Goal: Information Seeking & Learning: Learn about a topic

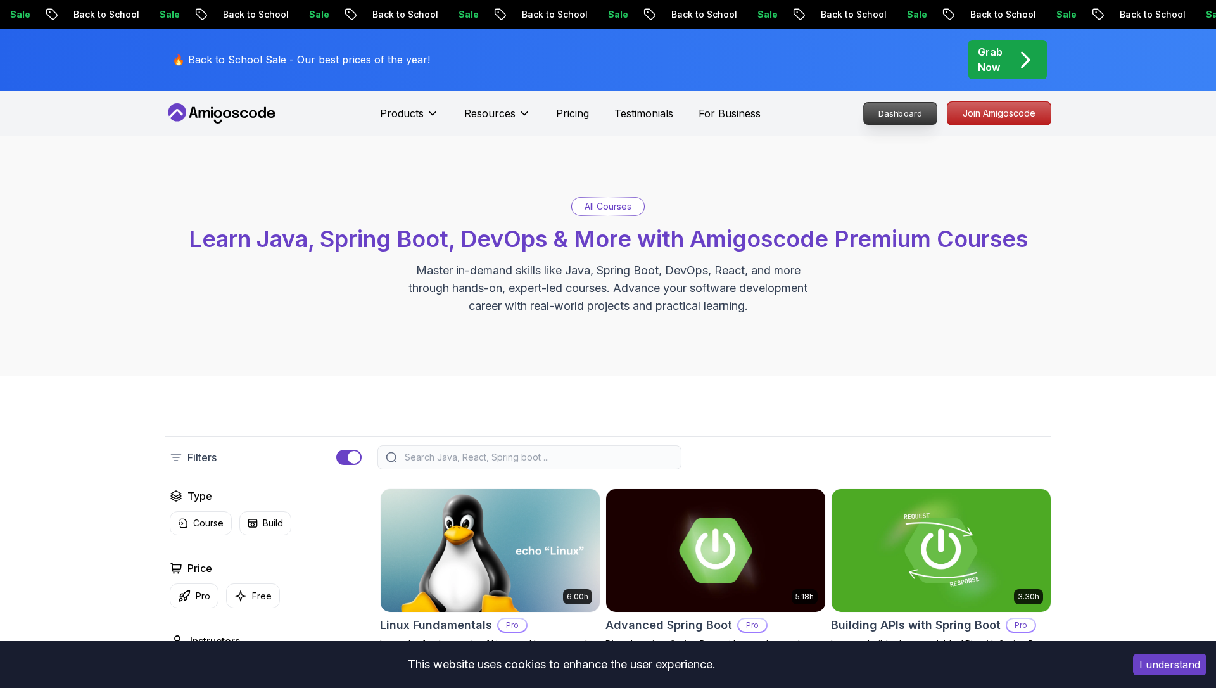
click at [888, 107] on p "Dashboard" at bounding box center [900, 114] width 73 height 22
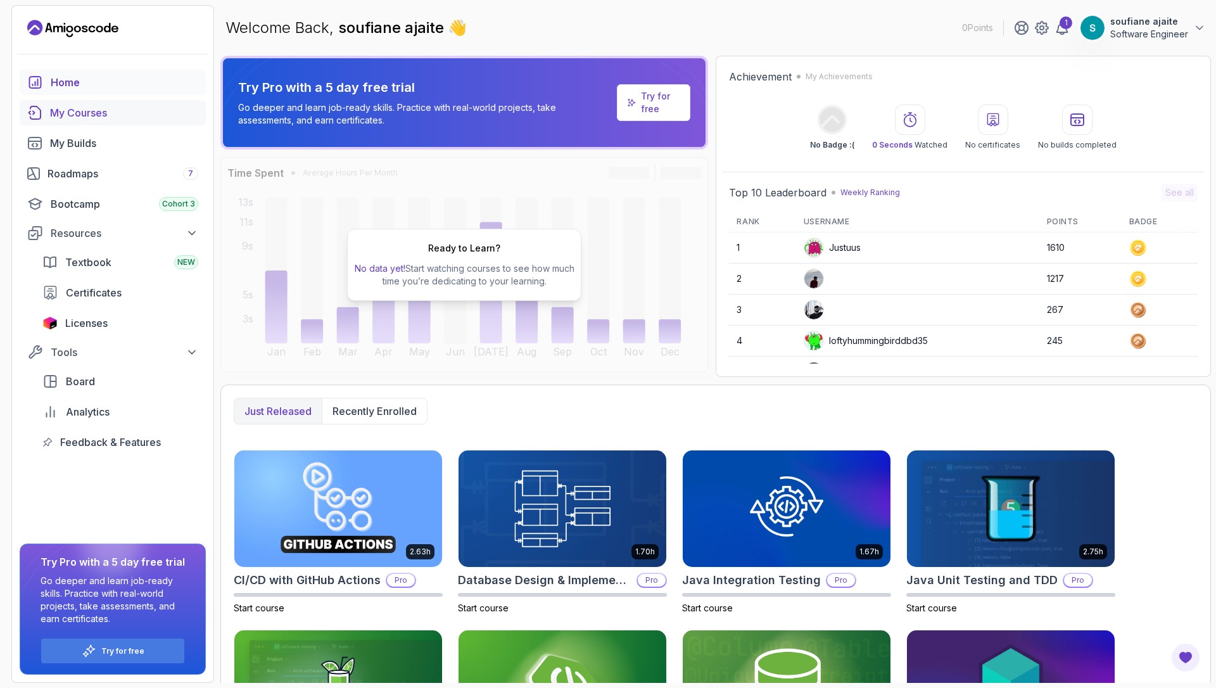
click at [118, 116] on div "My Courses" at bounding box center [124, 112] width 148 height 15
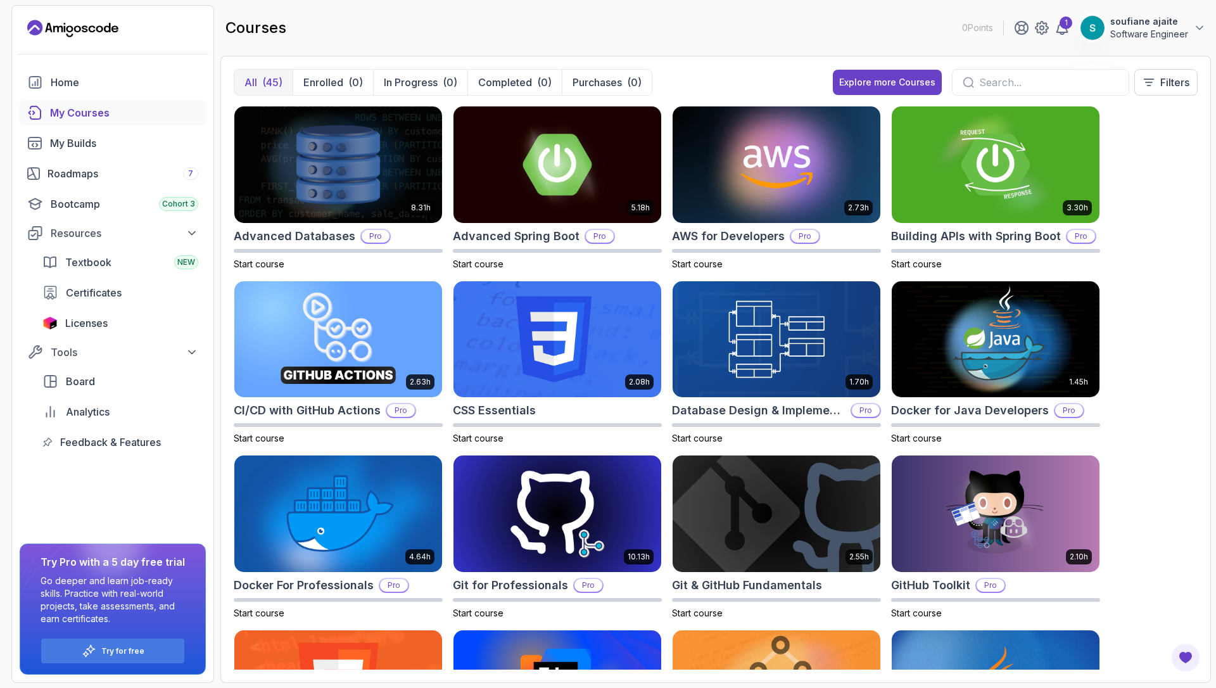
click at [1060, 73] on div at bounding box center [1040, 82] width 177 height 27
click at [1044, 77] on input "text" at bounding box center [1048, 82] width 139 height 15
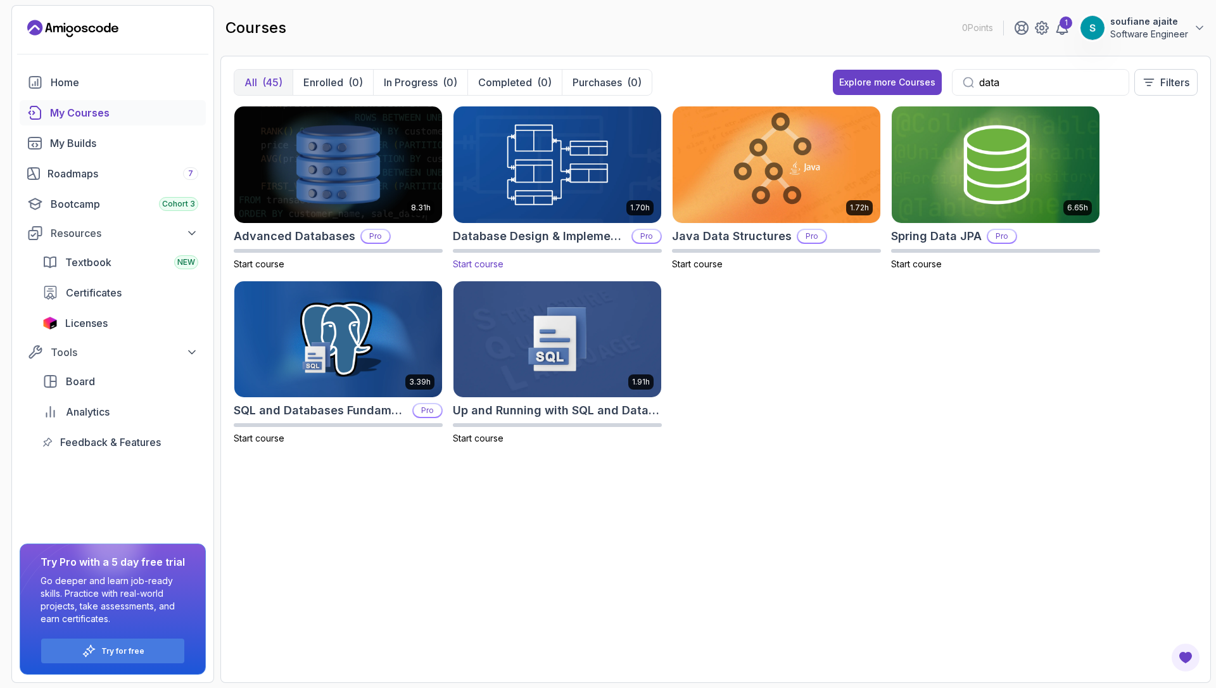
type input "data"
click at [575, 237] on h2 "Database Design & Implementation" at bounding box center [539, 236] width 173 height 18
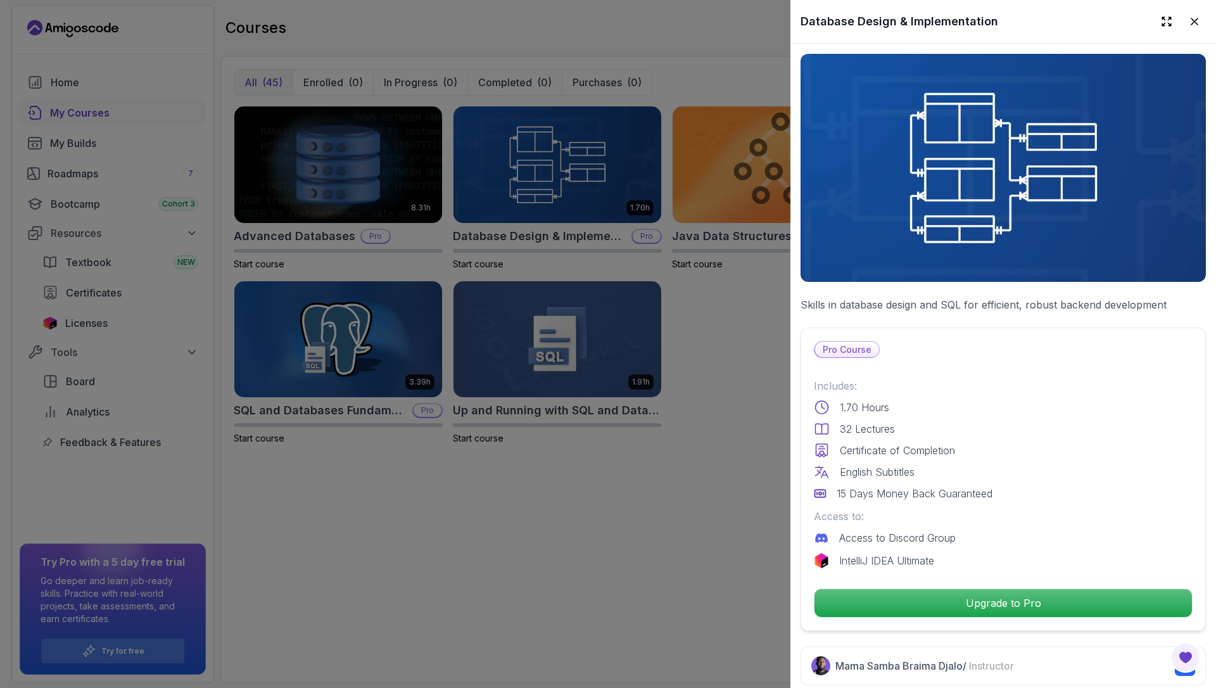
click at [889, 21] on h2 "Database Design & Implementation" at bounding box center [899, 22] width 198 height 18
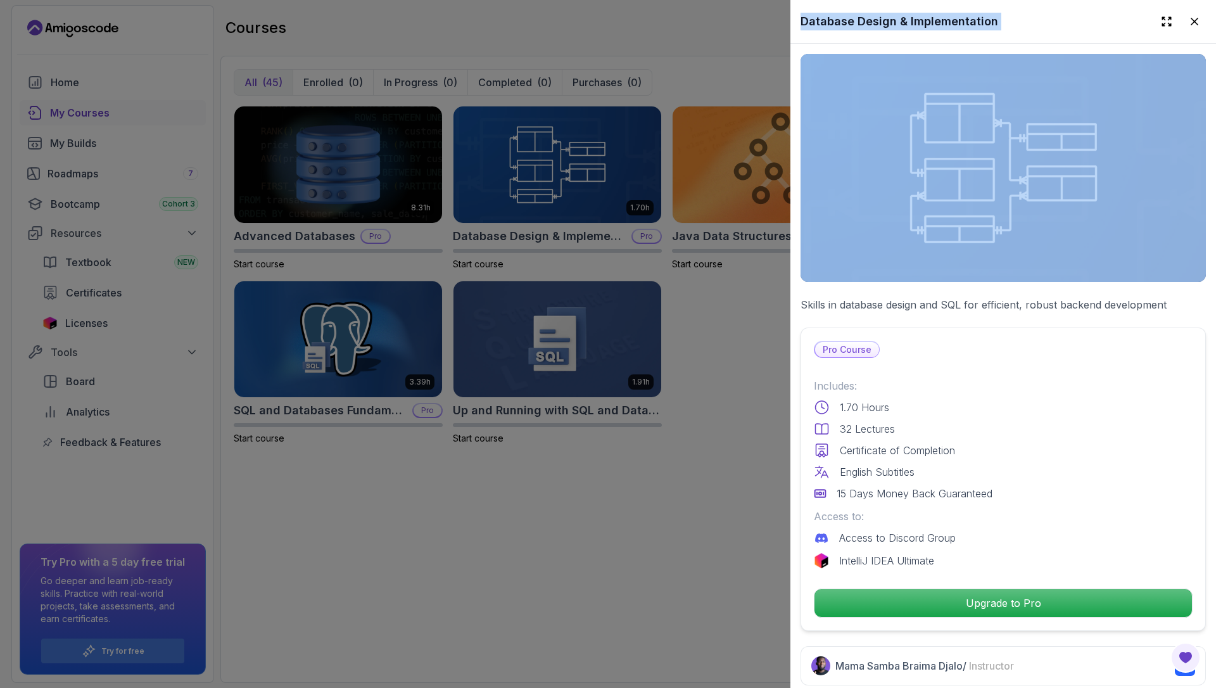
copy div "Database Design & Implementation"
click at [714, 493] on div at bounding box center [608, 344] width 1216 height 688
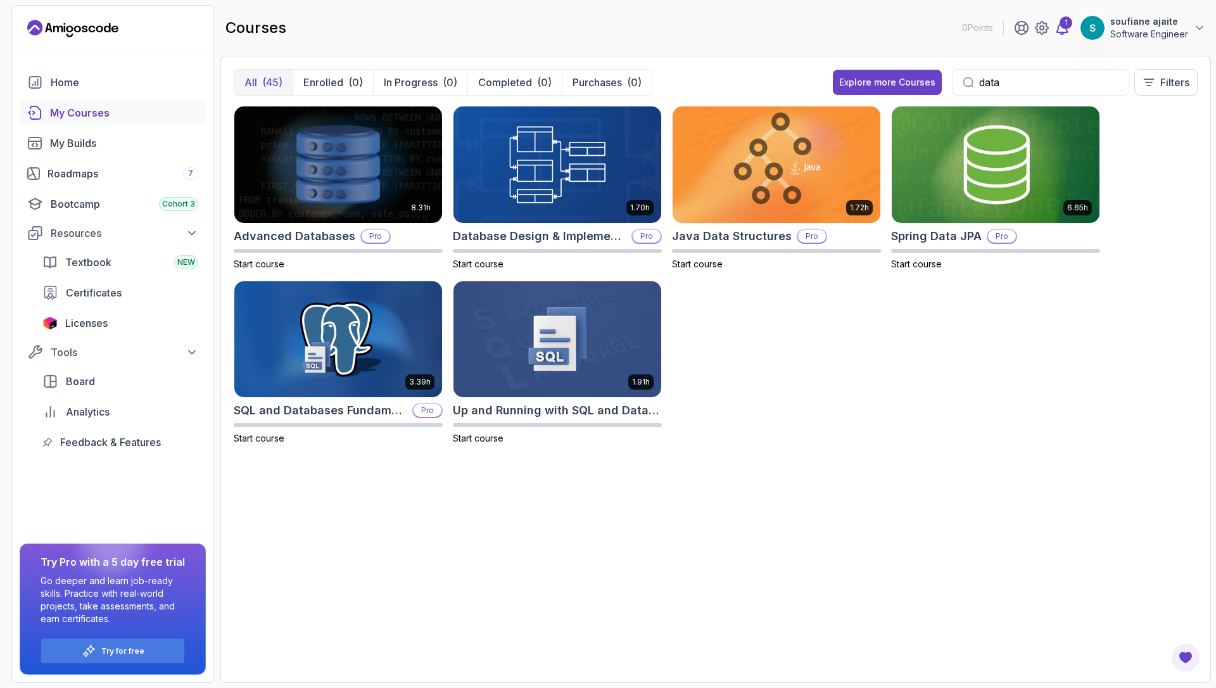
click at [1064, 25] on div "1" at bounding box center [1065, 22] width 13 height 13
